Goal: Task Accomplishment & Management: Use online tool/utility

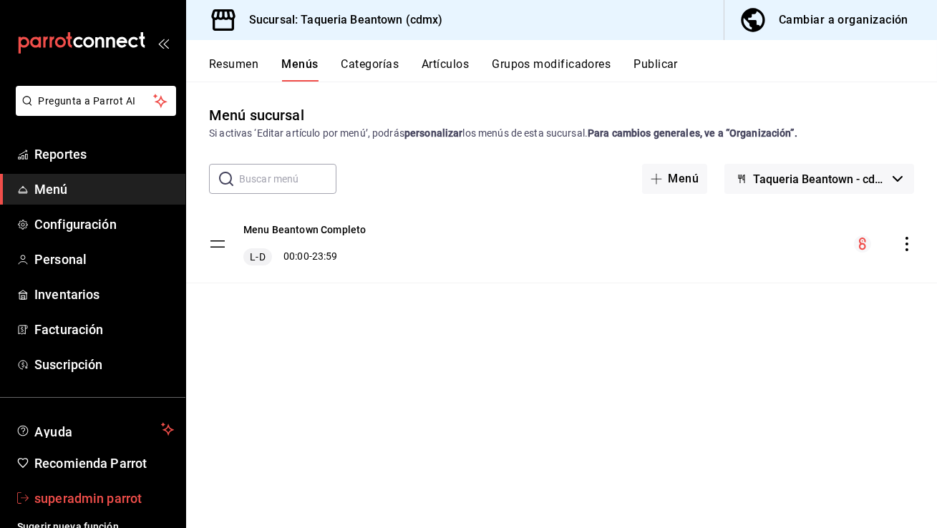
click at [127, 504] on span "superadmin parrot" at bounding box center [104, 498] width 140 height 19
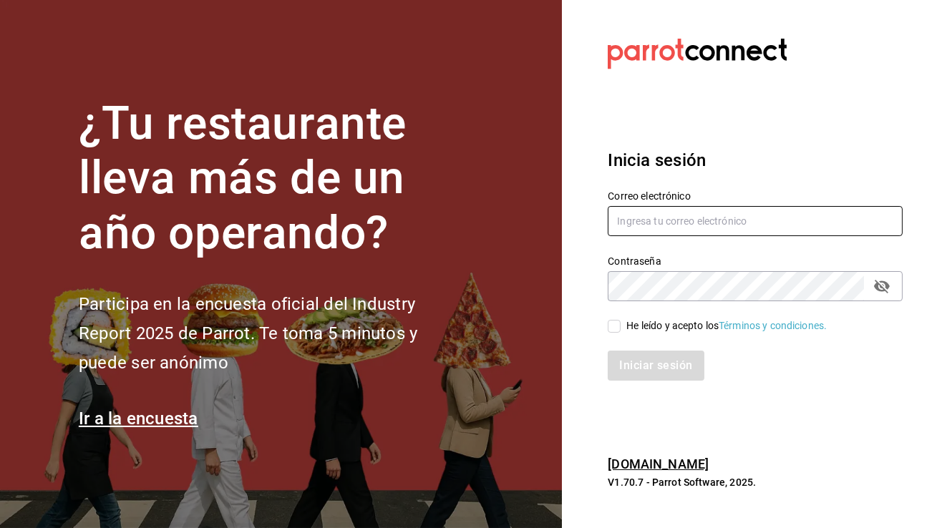
click at [651, 217] on input "text" at bounding box center [755, 221] width 295 height 30
type input "[PERSON_NAME][EMAIL_ADDRESS][DOMAIN_NAME]"
click at [618, 323] on input "He leído y acepto los Términos y condiciones." at bounding box center [614, 326] width 13 height 13
checkbox input "true"
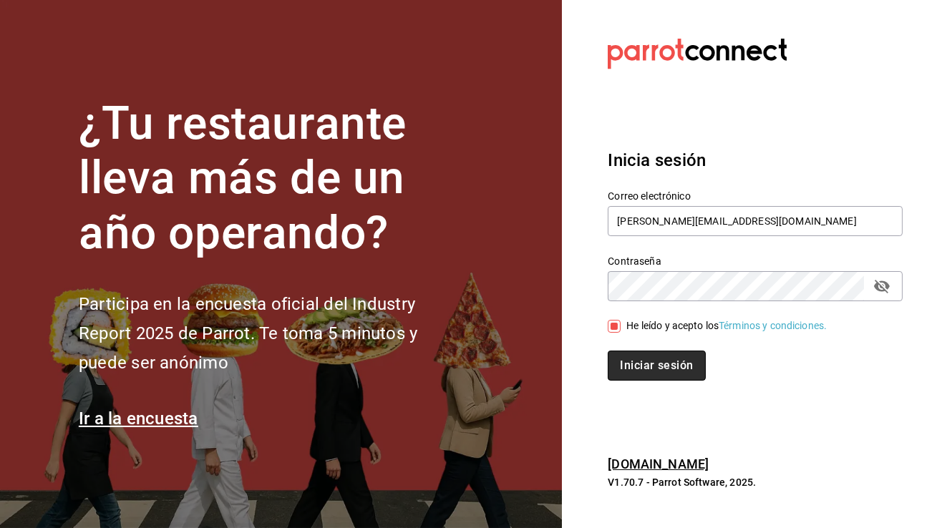
click at [653, 361] on button "Iniciar sesión" at bounding box center [656, 366] width 97 height 30
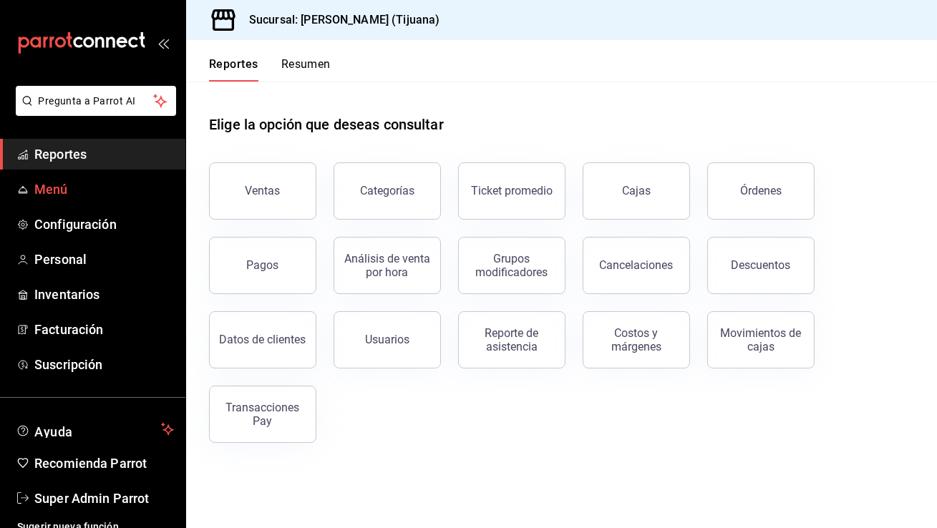
click at [84, 184] on span "Menú" at bounding box center [104, 189] width 140 height 19
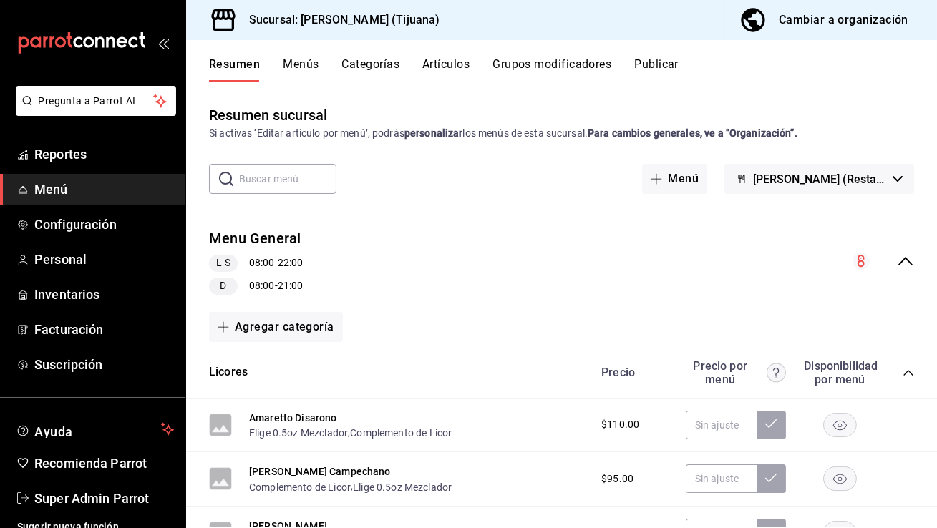
click at [312, 73] on button "Menús" at bounding box center [301, 69] width 36 height 24
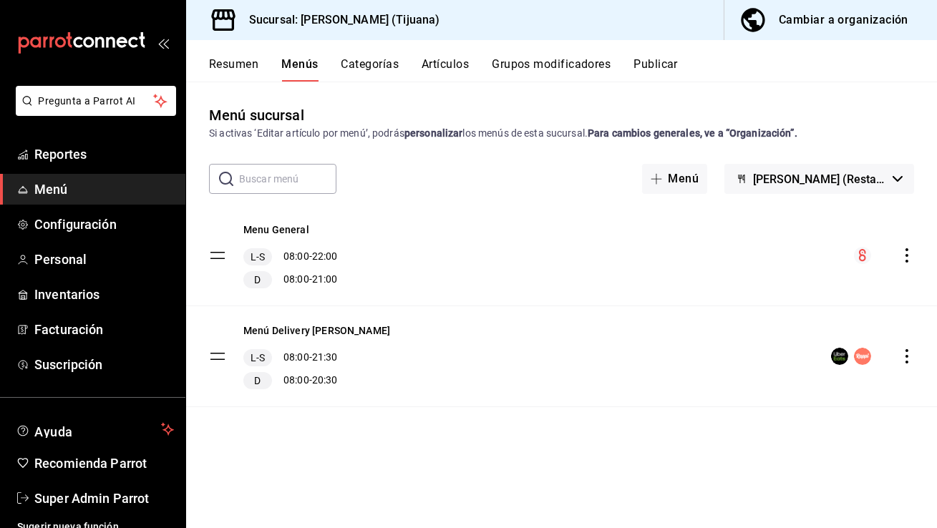
click at [651, 65] on button "Publicar" at bounding box center [655, 69] width 44 height 24
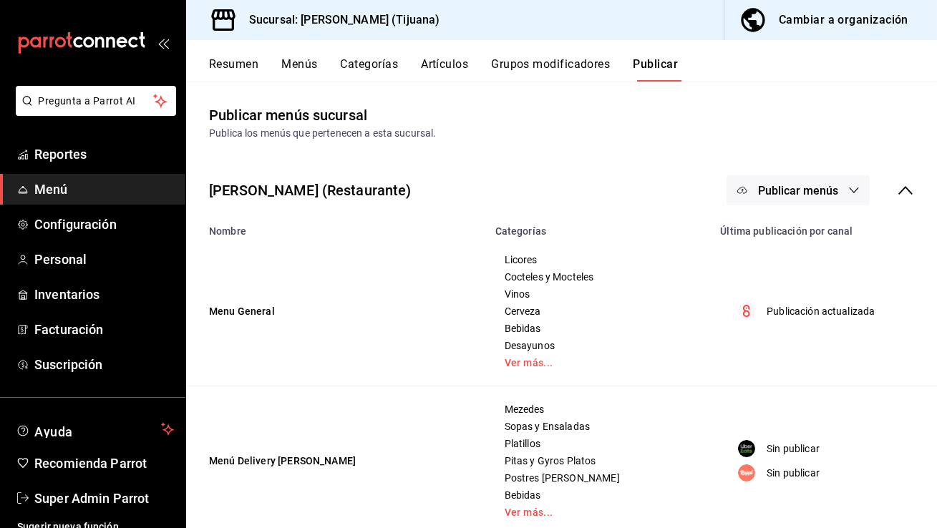
click at [794, 195] on span "Publicar menús" at bounding box center [798, 191] width 80 height 14
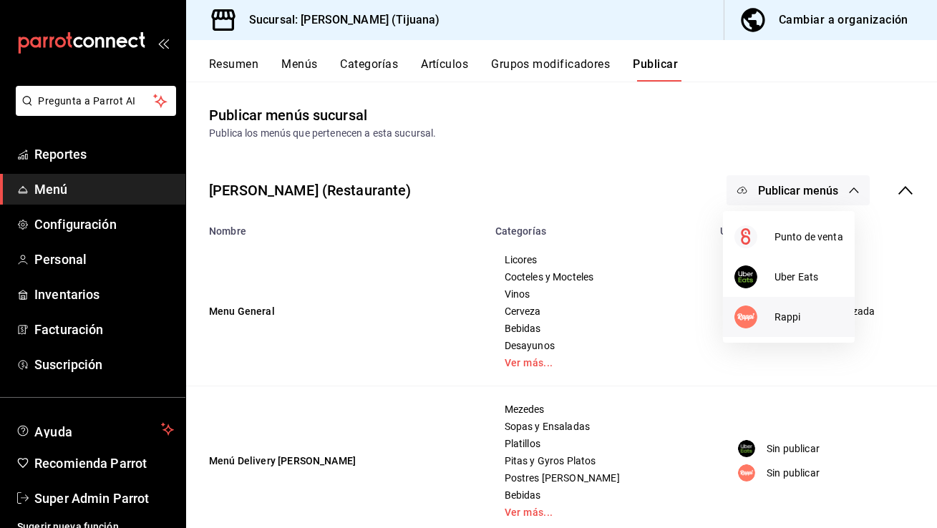
click at [767, 324] on div at bounding box center [754, 317] width 40 height 23
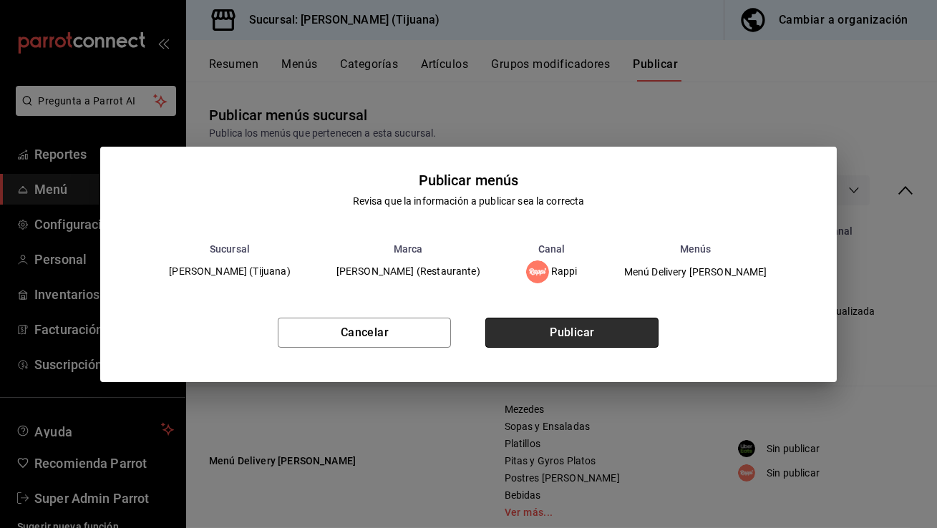
click at [568, 322] on button "Publicar" at bounding box center [571, 333] width 173 height 30
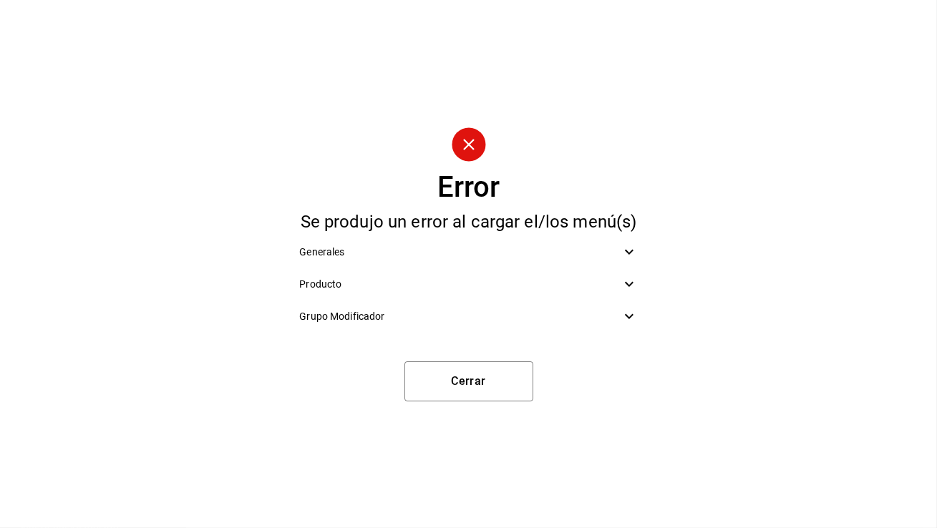
click at [487, 260] on div "Generales" at bounding box center [468, 252] width 361 height 32
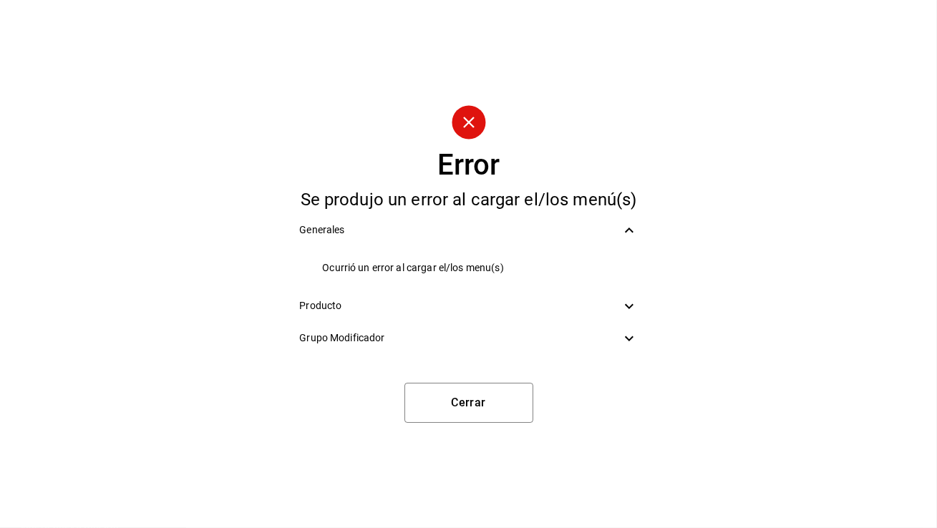
click at [492, 294] on div "Producto" at bounding box center [468, 306] width 361 height 32
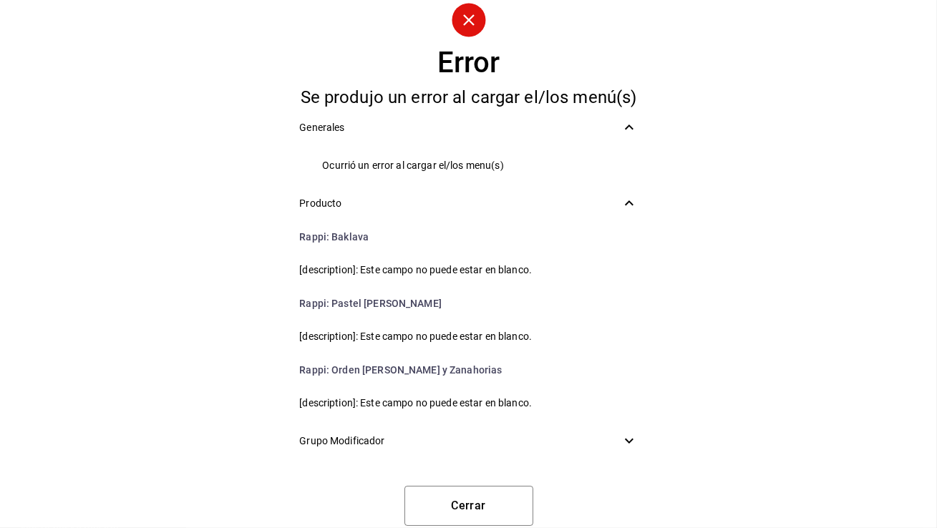
click at [369, 443] on span "Grupo Modificador" at bounding box center [459, 441] width 321 height 15
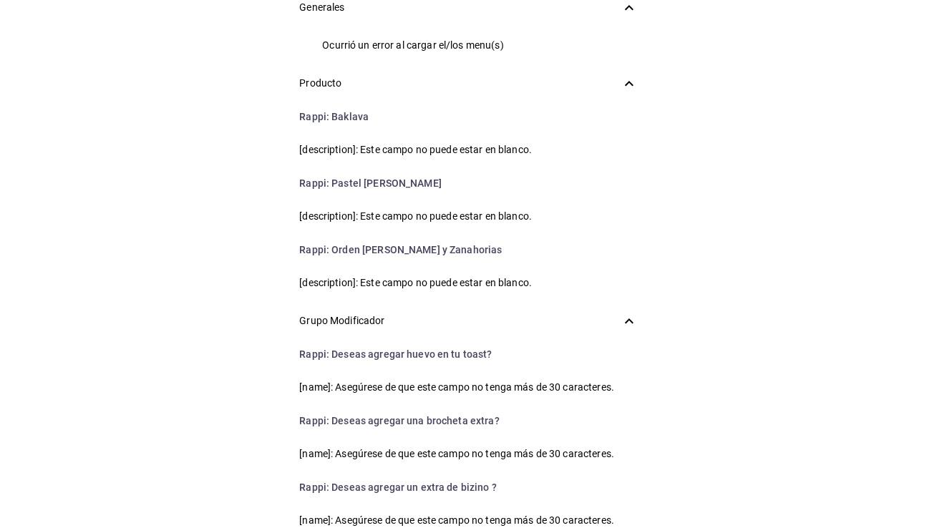
click at [182, 130] on div "Error Se produjo un error al cargar el/los menú(s) Generales Ocurrió un error a…" at bounding box center [468, 264] width 937 height 528
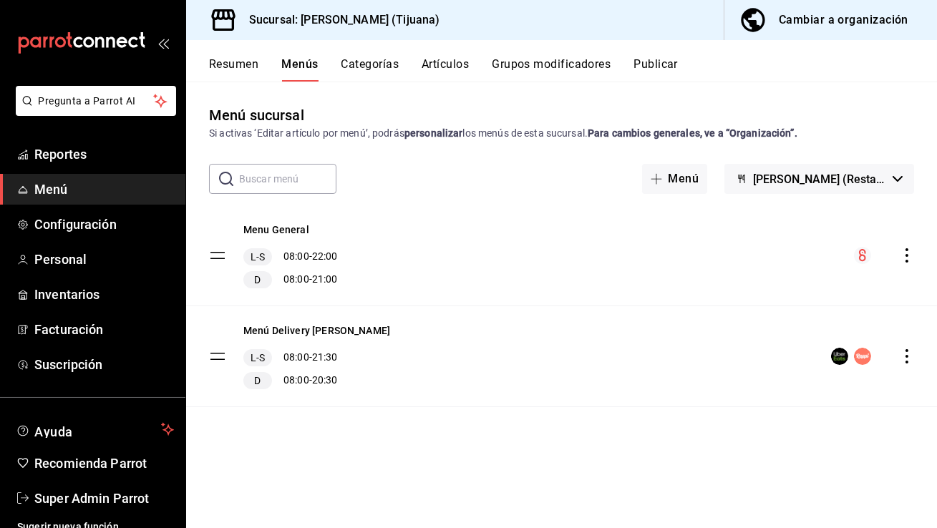
click at [818, 175] on span "Dimitris (Restaurante)" at bounding box center [820, 179] width 134 height 14
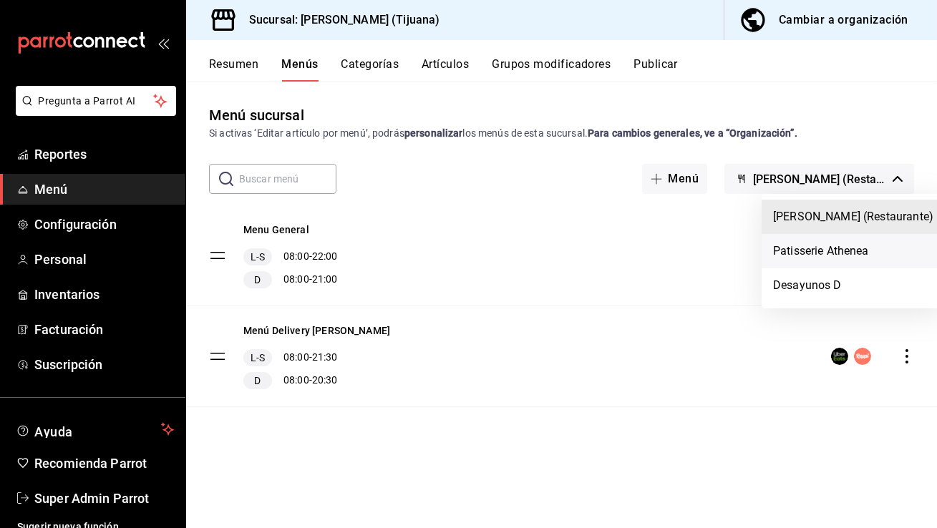
click at [816, 245] on li "Patisserie Athenea" at bounding box center [852, 251] width 183 height 34
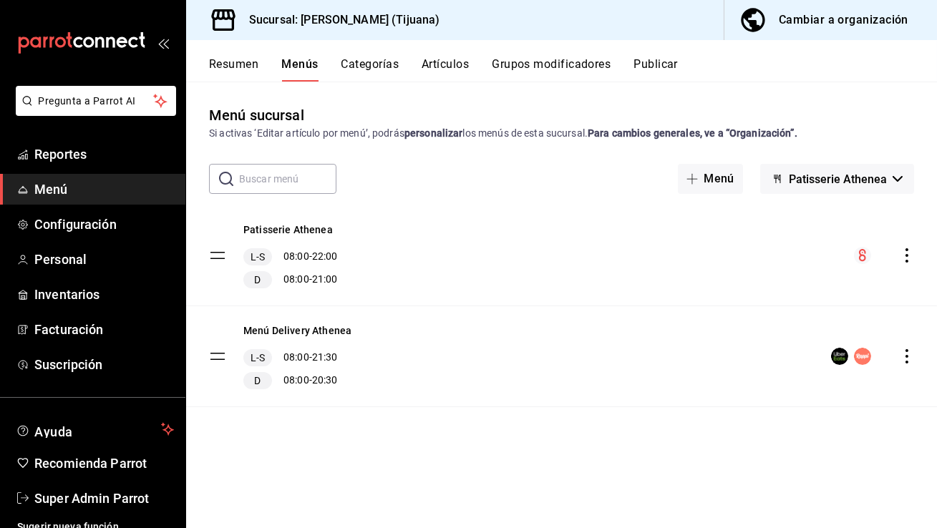
click at [668, 69] on button "Publicar" at bounding box center [655, 69] width 44 height 24
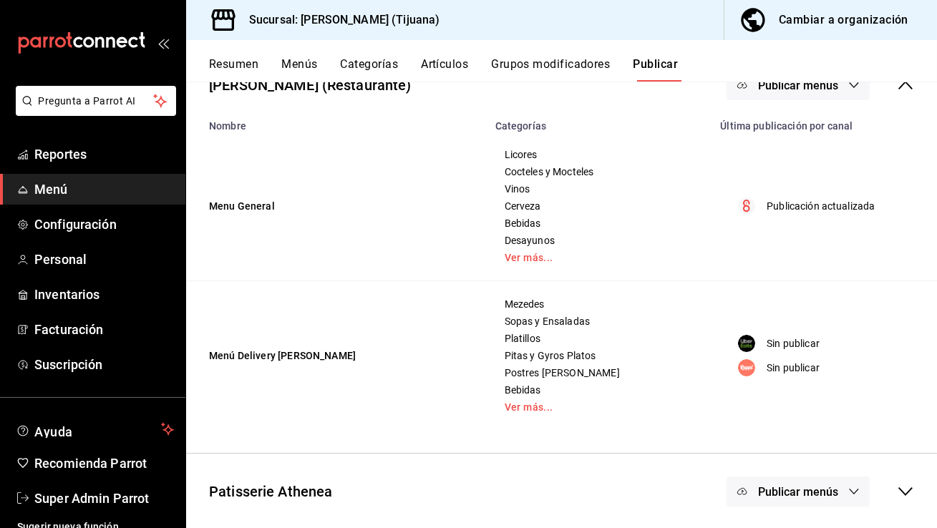
scroll to position [183, 0]
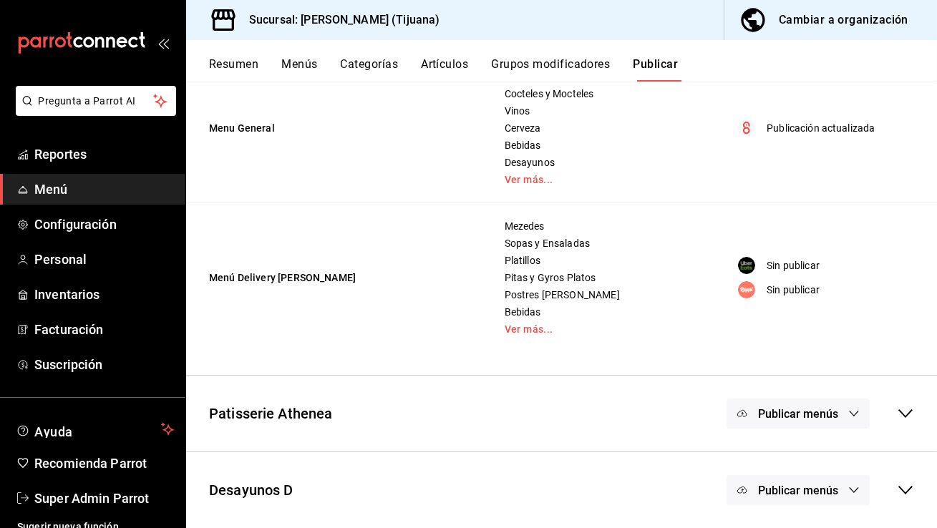
click at [897, 415] on icon at bounding box center [905, 413] width 17 height 17
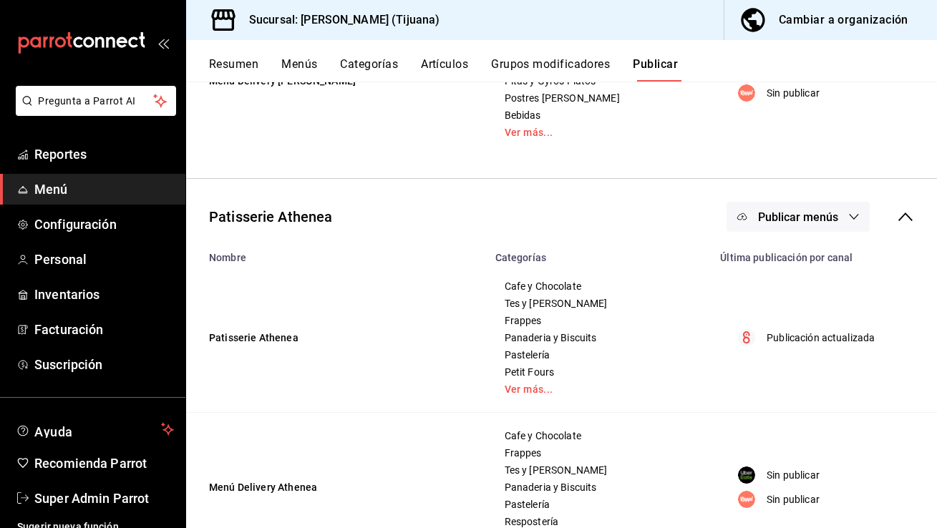
scroll to position [422, 0]
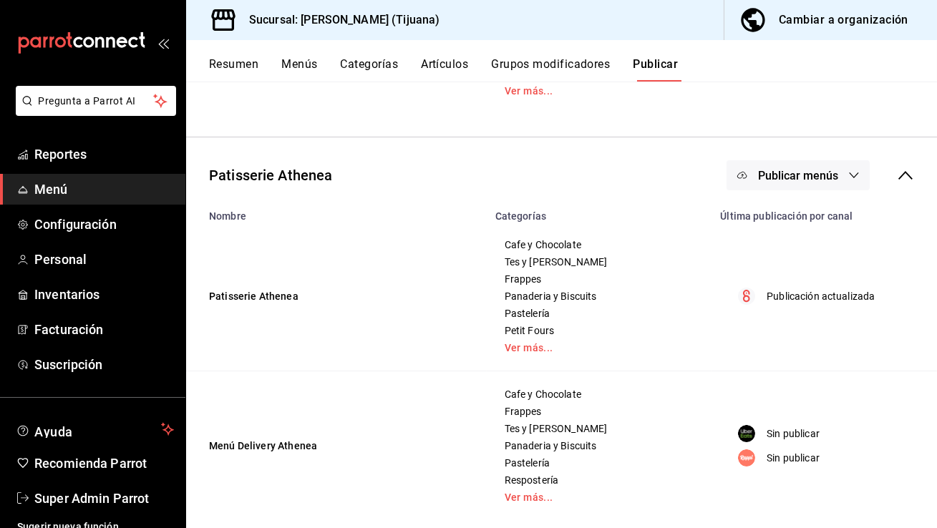
click at [821, 177] on span "Publicar menús" at bounding box center [798, 176] width 80 height 14
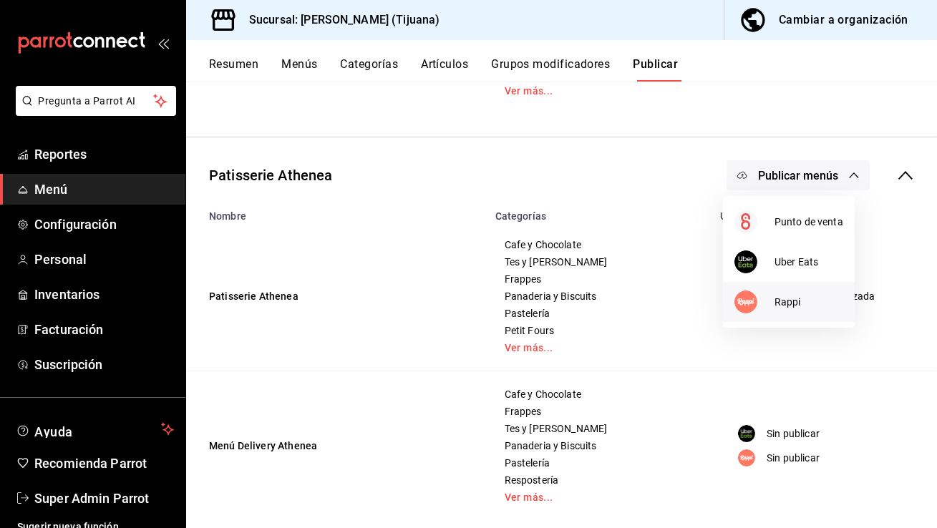
click at [776, 296] on span "Rappi" at bounding box center [808, 302] width 69 height 15
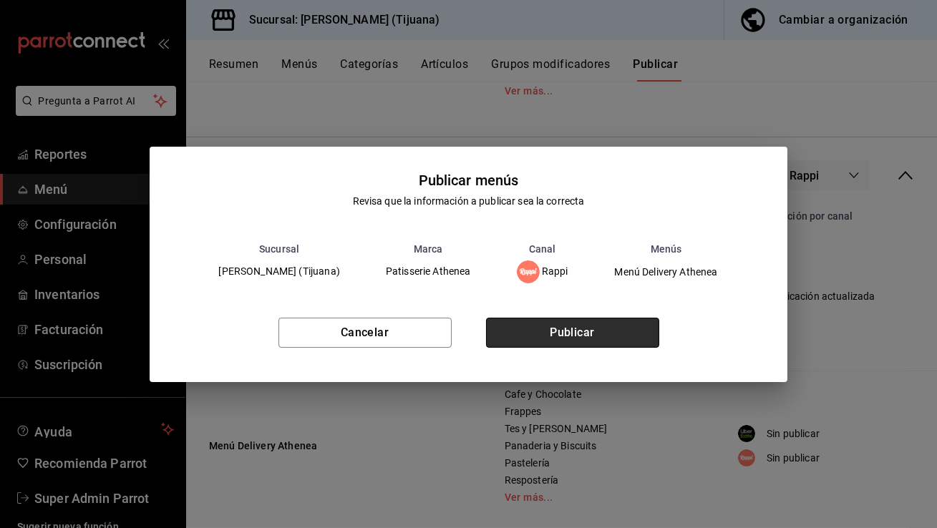
click at [569, 331] on button "Publicar" at bounding box center [572, 333] width 173 height 30
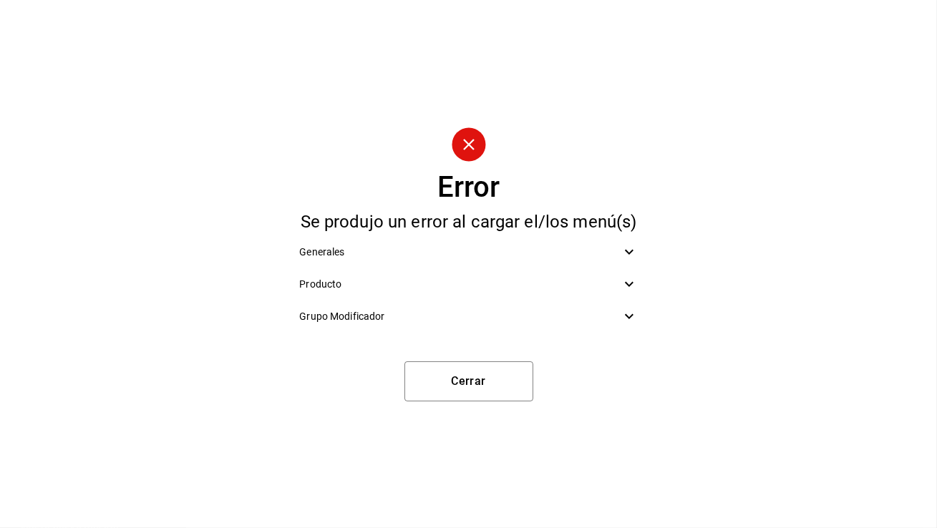
click at [556, 306] on div "Grupo Modificador" at bounding box center [468, 317] width 361 height 32
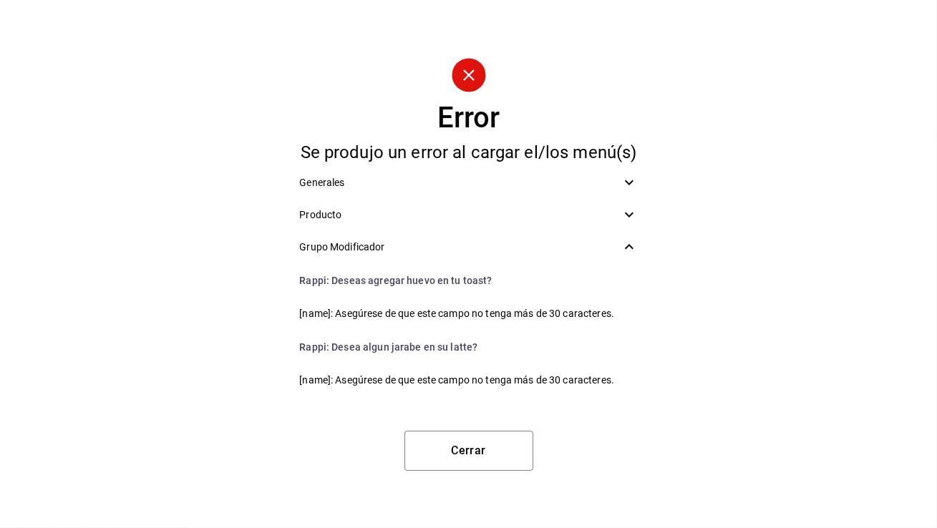
click at [547, 225] on div "Producto" at bounding box center [468, 215] width 361 height 32
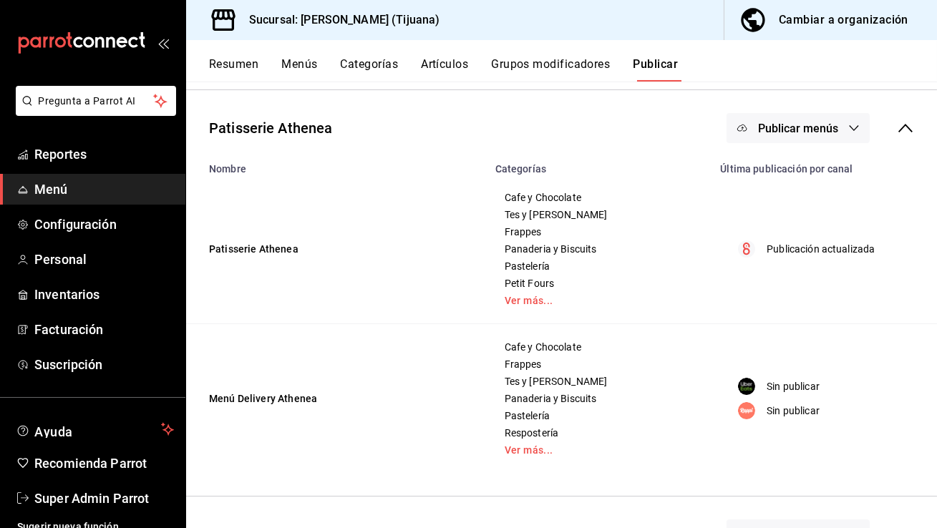
scroll to position [514, 0]
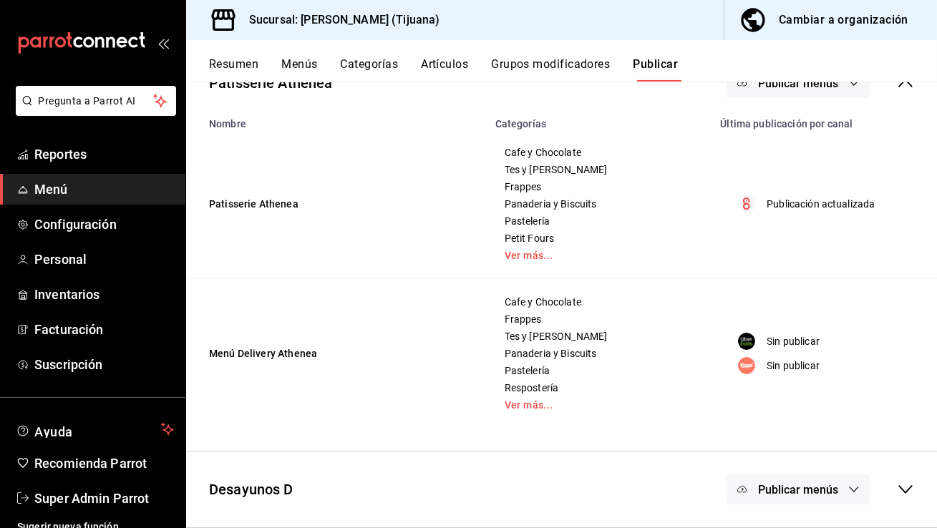
click at [849, 496] on div "Publicar menús" at bounding box center [797, 489] width 143 height 30
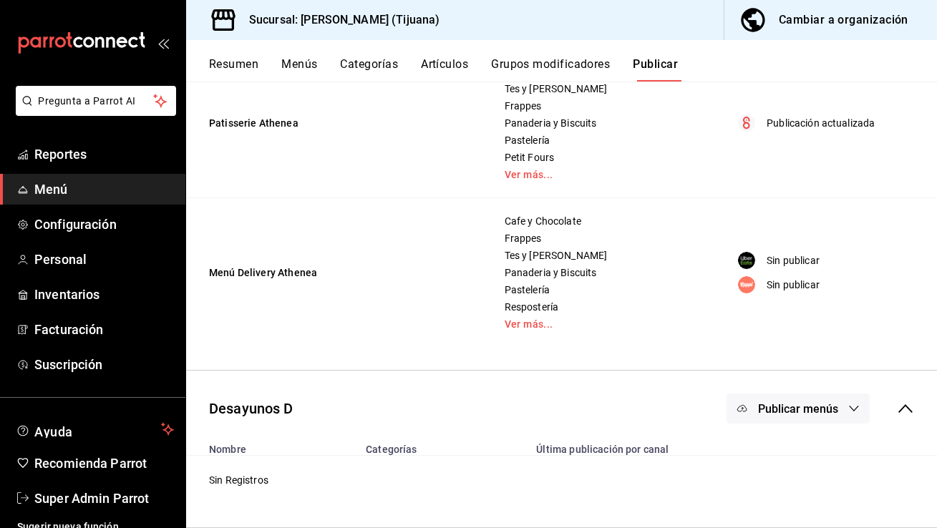
scroll to position [0, 0]
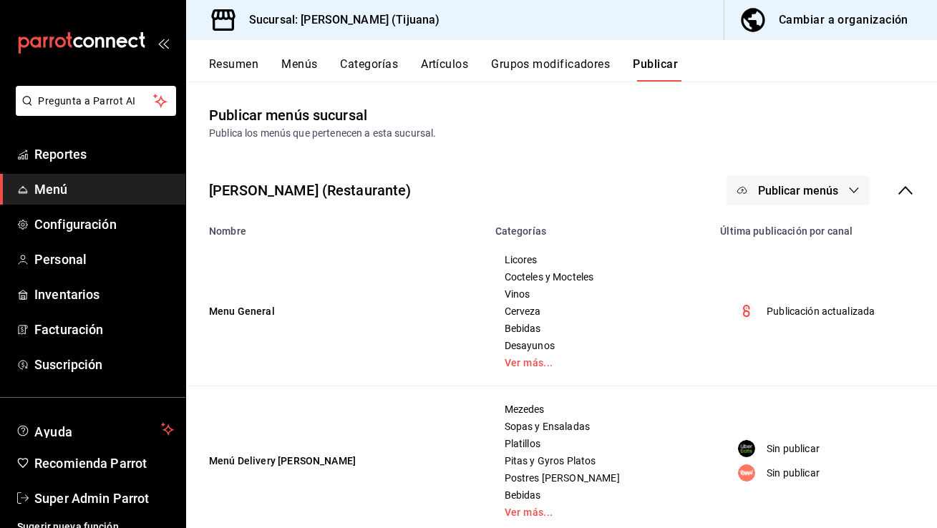
click at [288, 69] on button "Menús" at bounding box center [299, 69] width 36 height 24
